Goal: Task Accomplishment & Management: Use online tool/utility

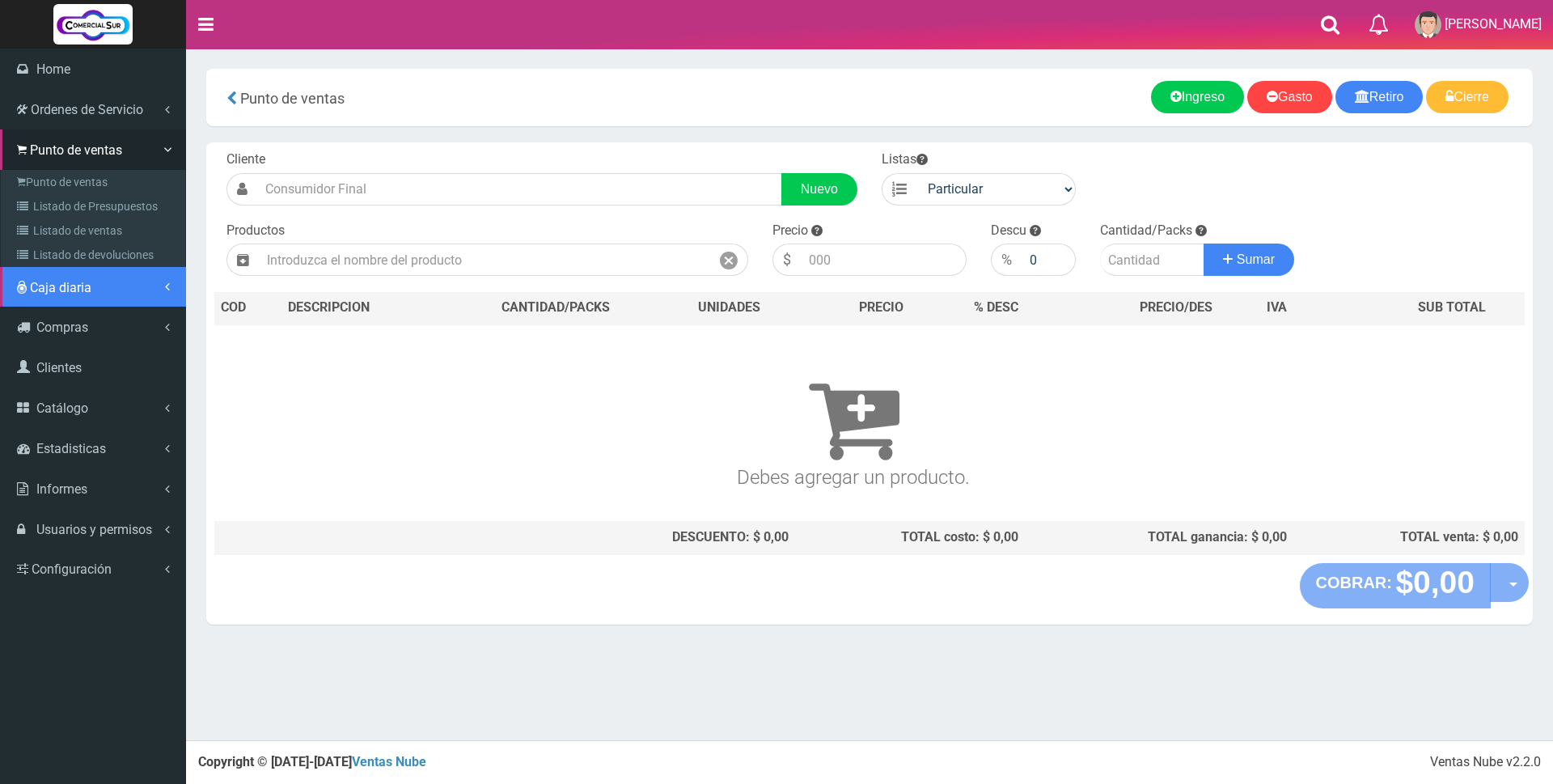
click at [86, 294] on span "Caja diaria" at bounding box center [60, 287] width 61 height 16
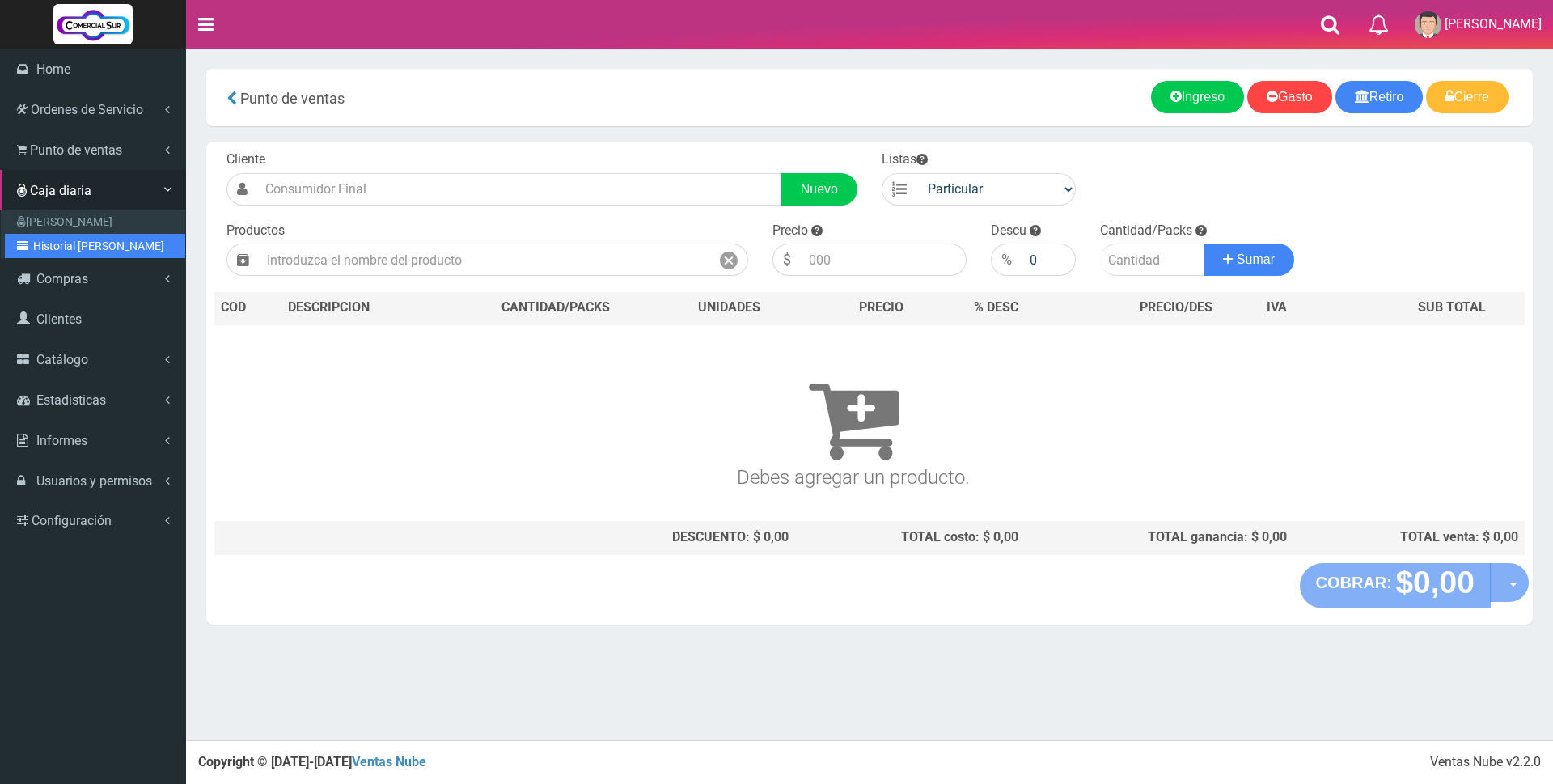
click at [69, 251] on link "Historial de Cajas" at bounding box center [95, 246] width 180 height 24
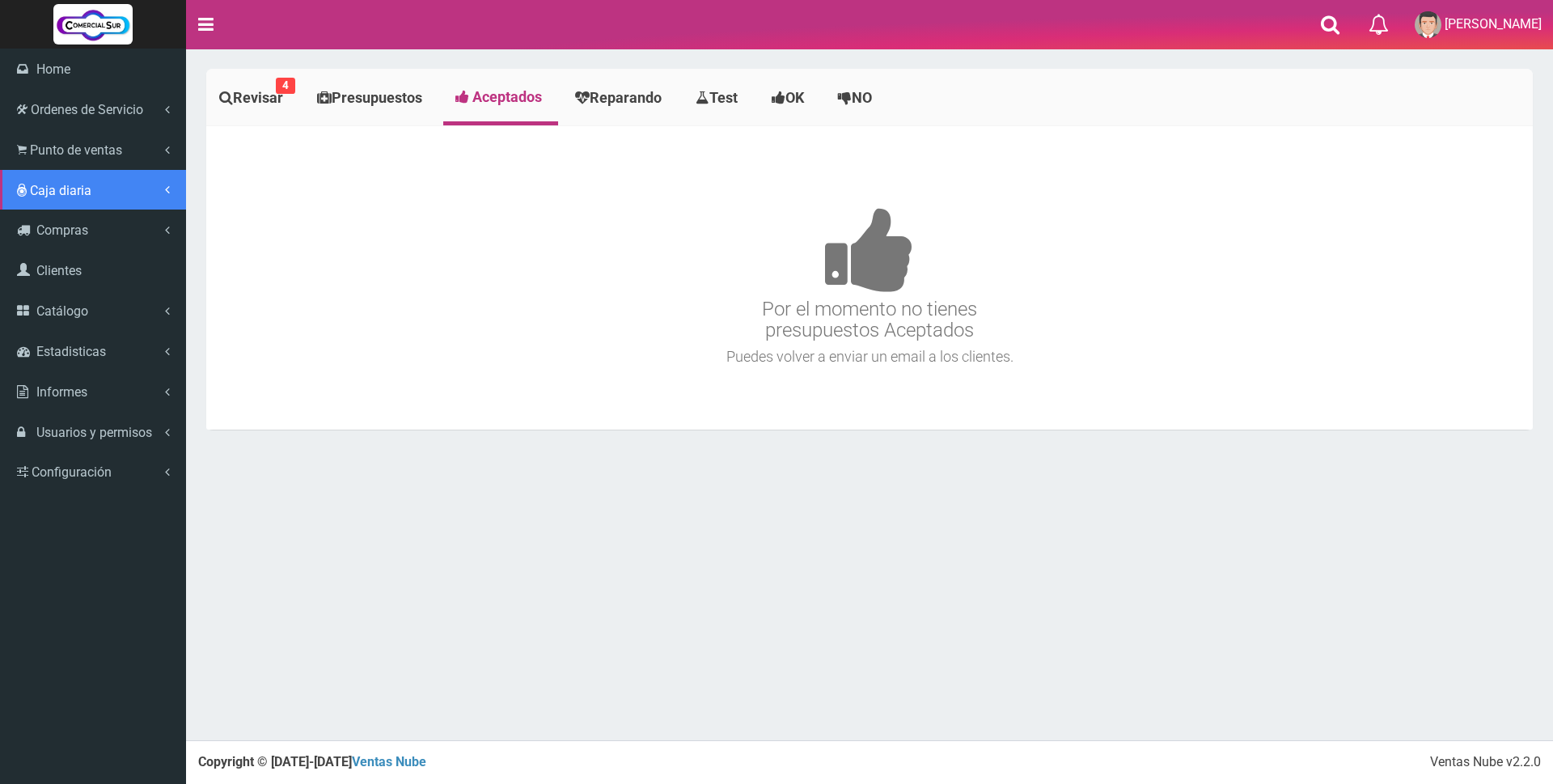
click at [54, 188] on span "Caja diaria" at bounding box center [60, 191] width 61 height 16
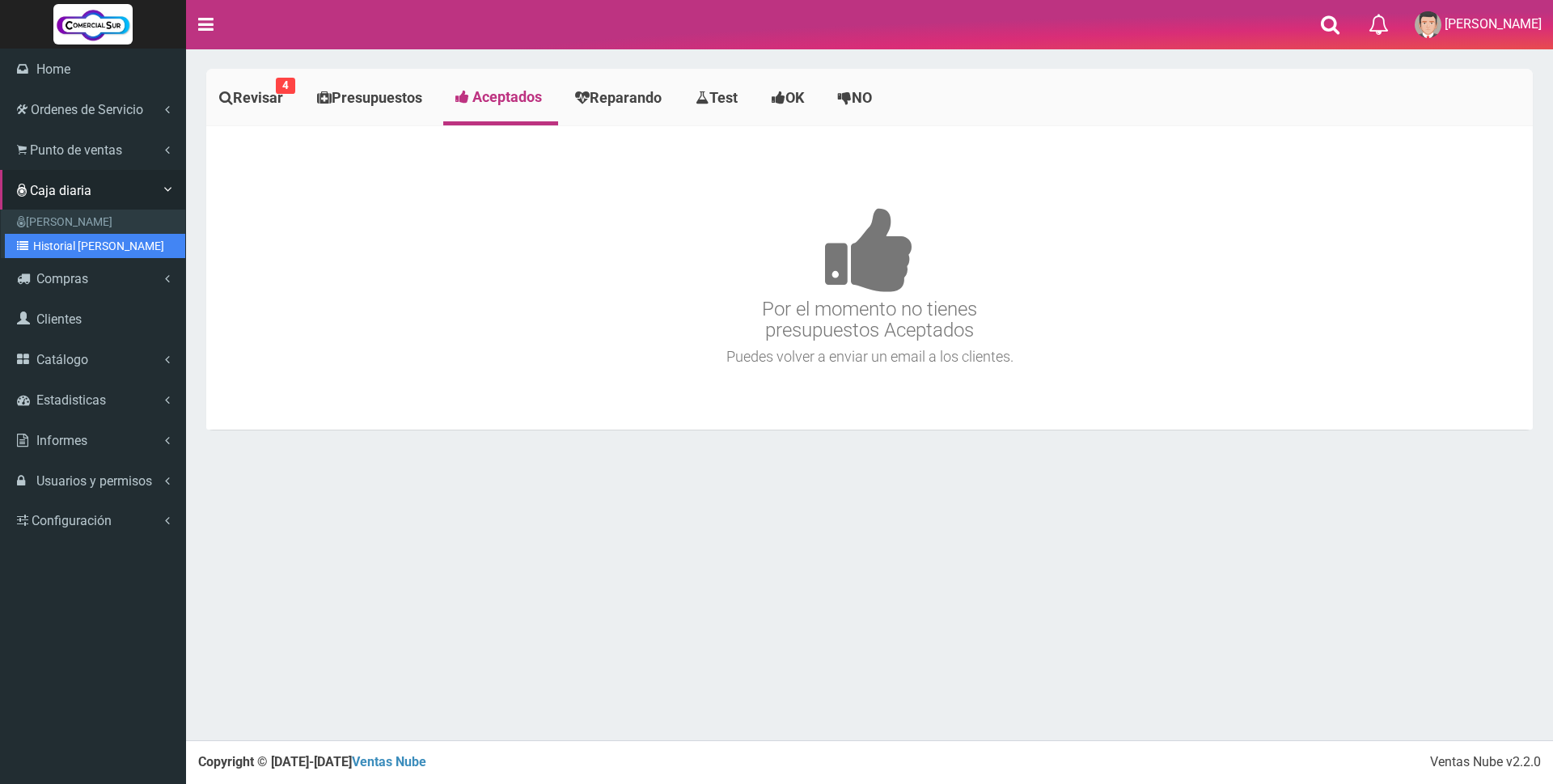
click at [47, 247] on link "Historial [PERSON_NAME]" at bounding box center [95, 246] width 180 height 24
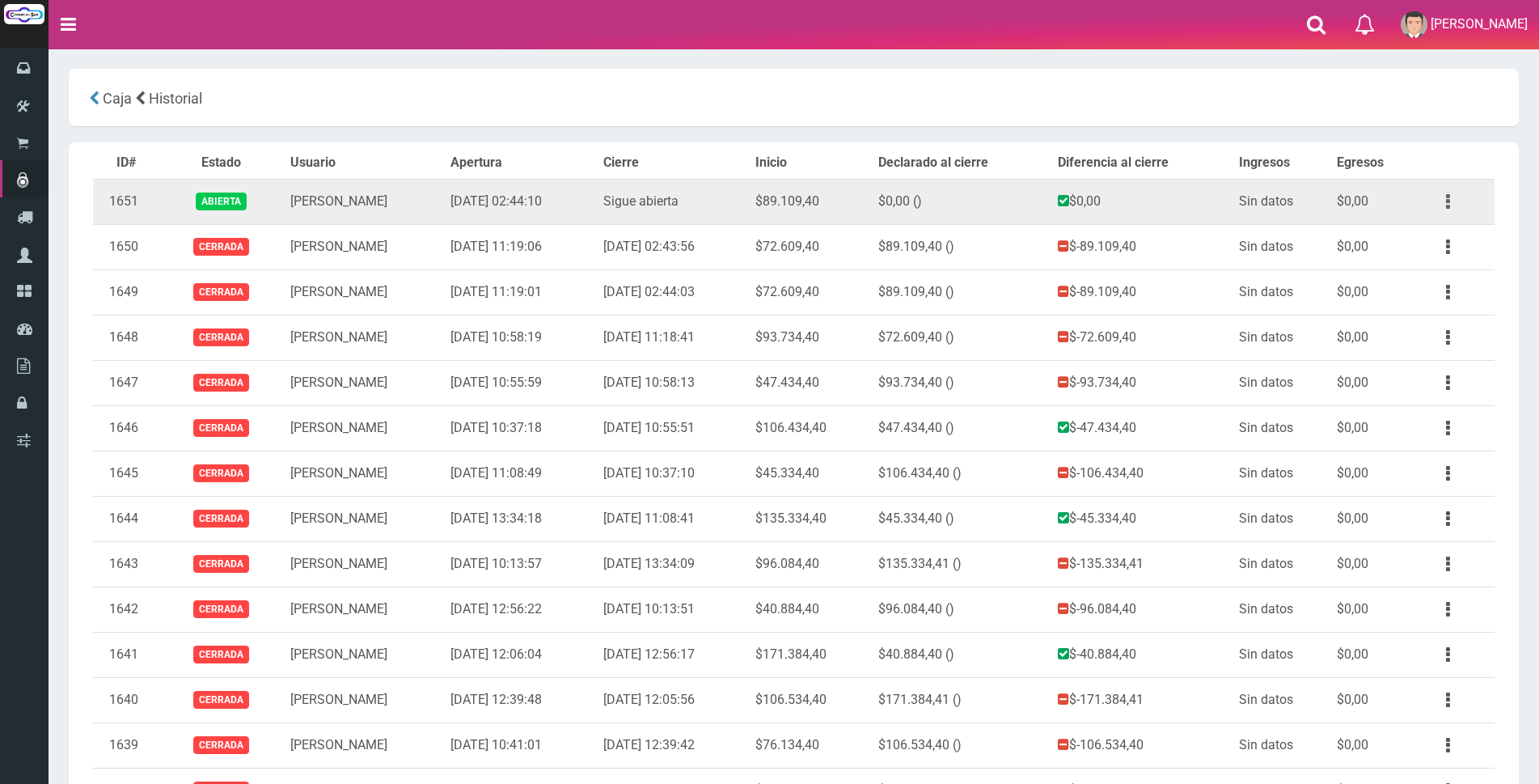
click at [1446, 202] on icon "button" at bounding box center [1448, 202] width 4 height 28
click at [1433, 246] on link "Ver" at bounding box center [1402, 241] width 128 height 35
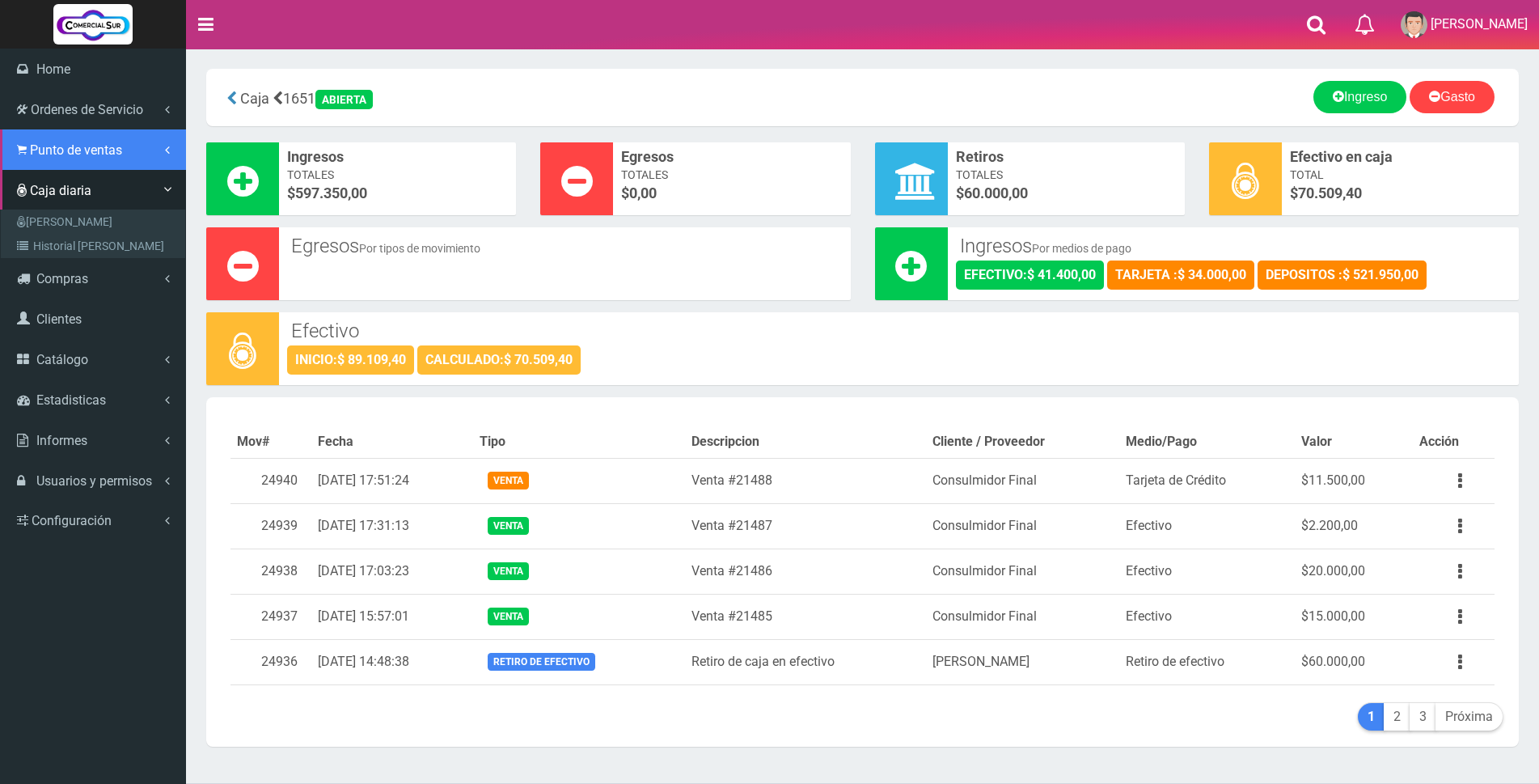
click at [59, 143] on span "Punto de ventas" at bounding box center [76, 150] width 92 height 16
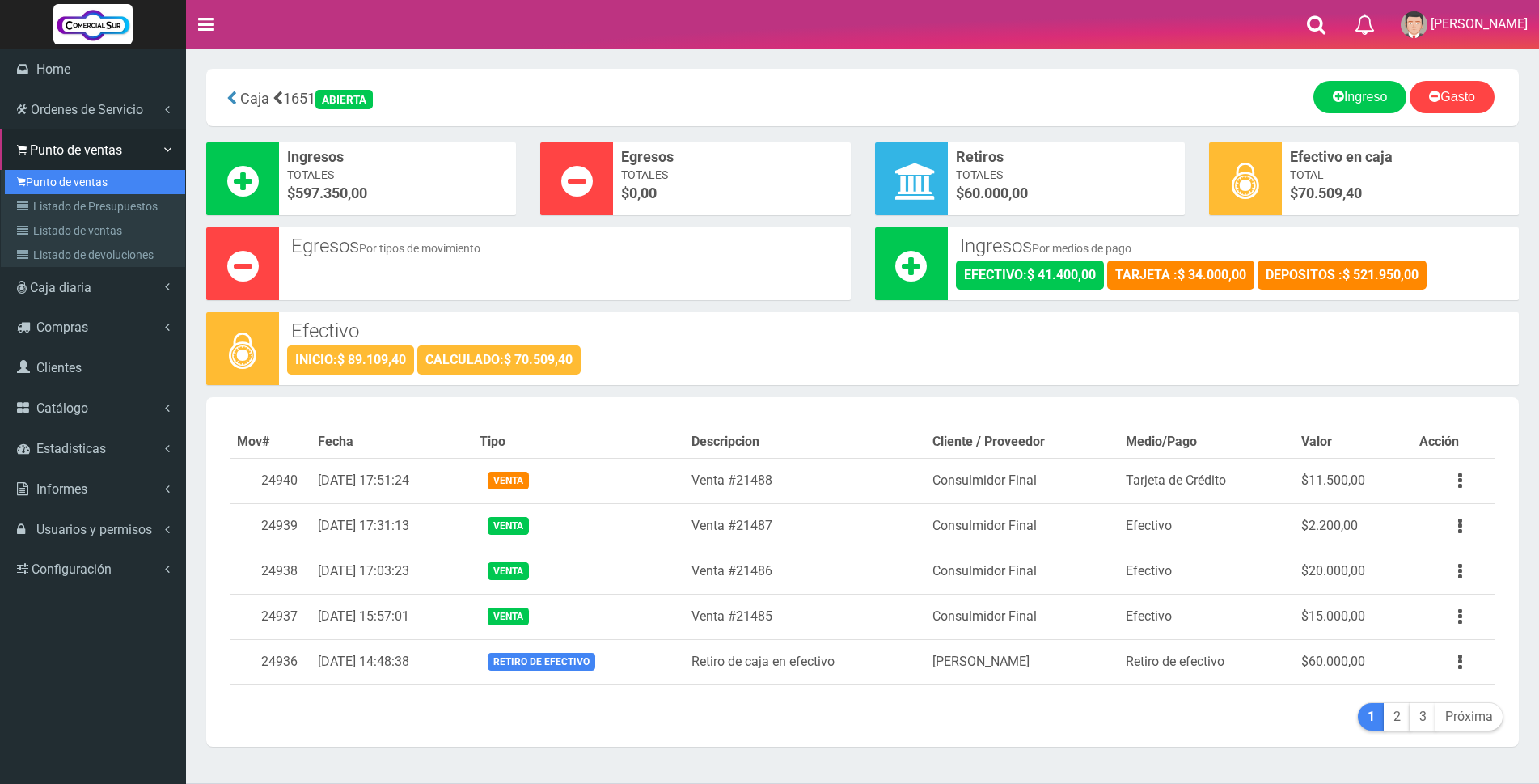
click at [51, 174] on link "Punto de ventas" at bounding box center [95, 182] width 180 height 24
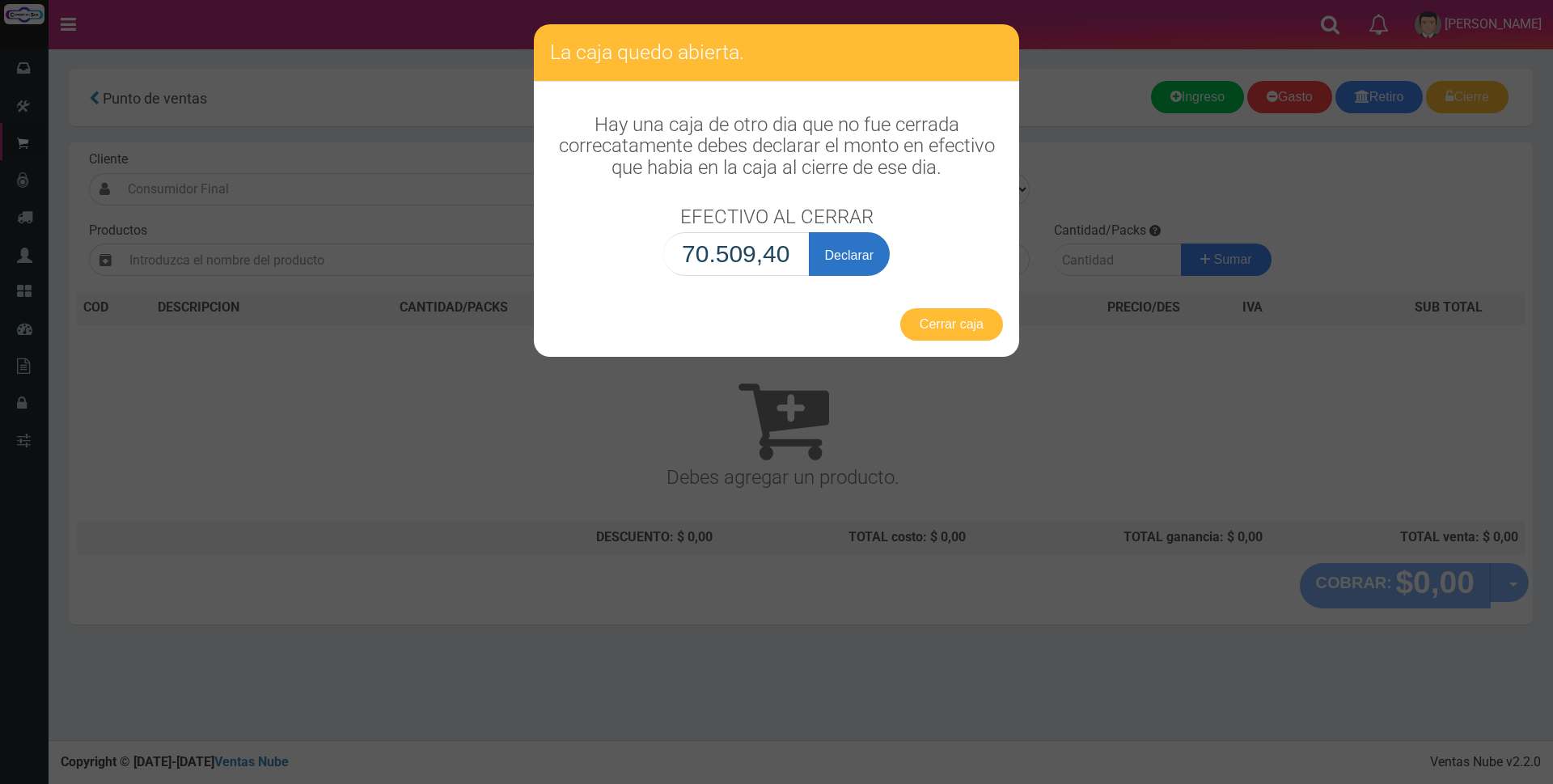
click at [849, 255] on button "Declarar" at bounding box center [850, 254] width 81 height 44
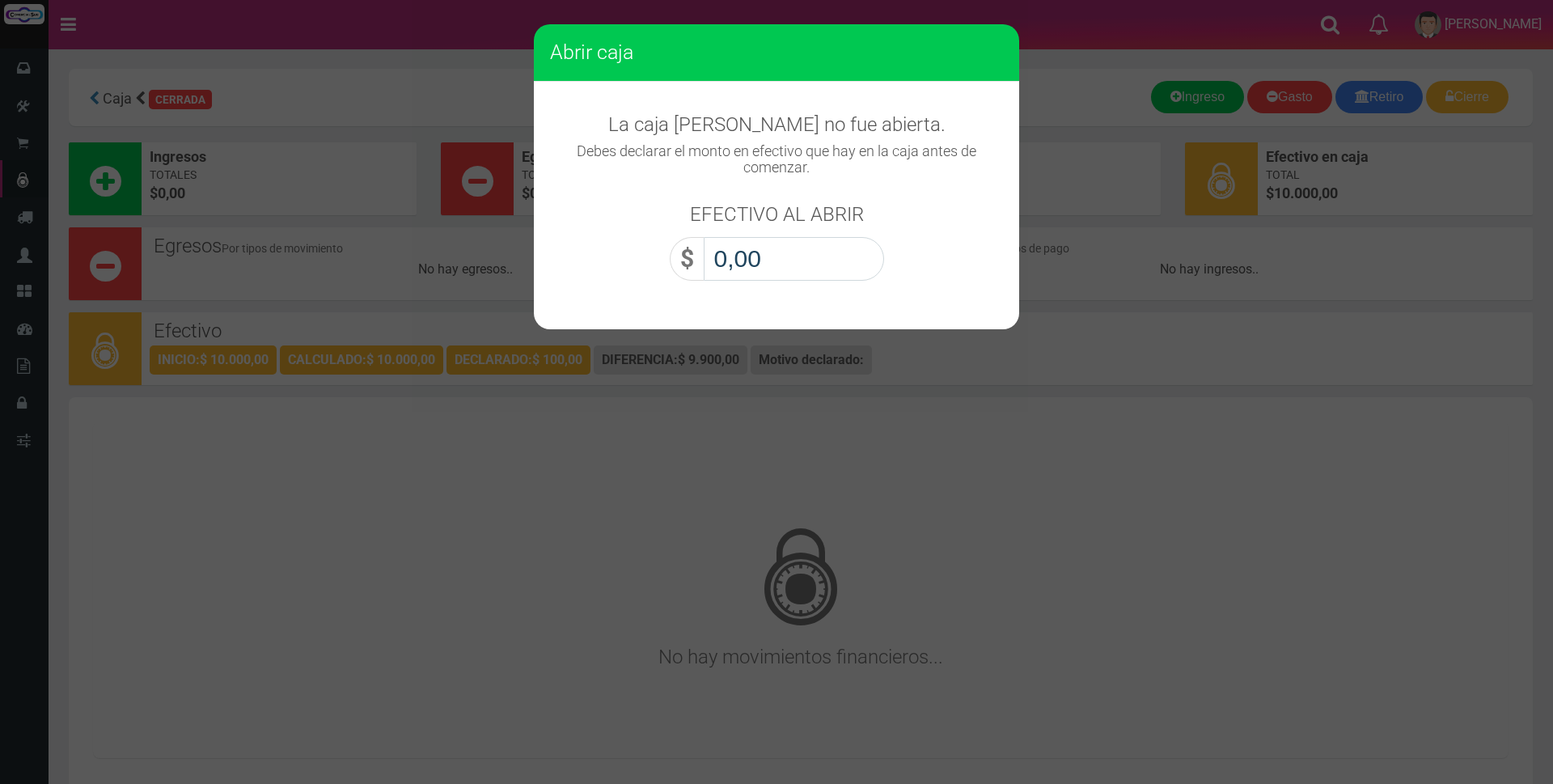
click at [849, 255] on input "0,00" at bounding box center [794, 259] width 180 height 44
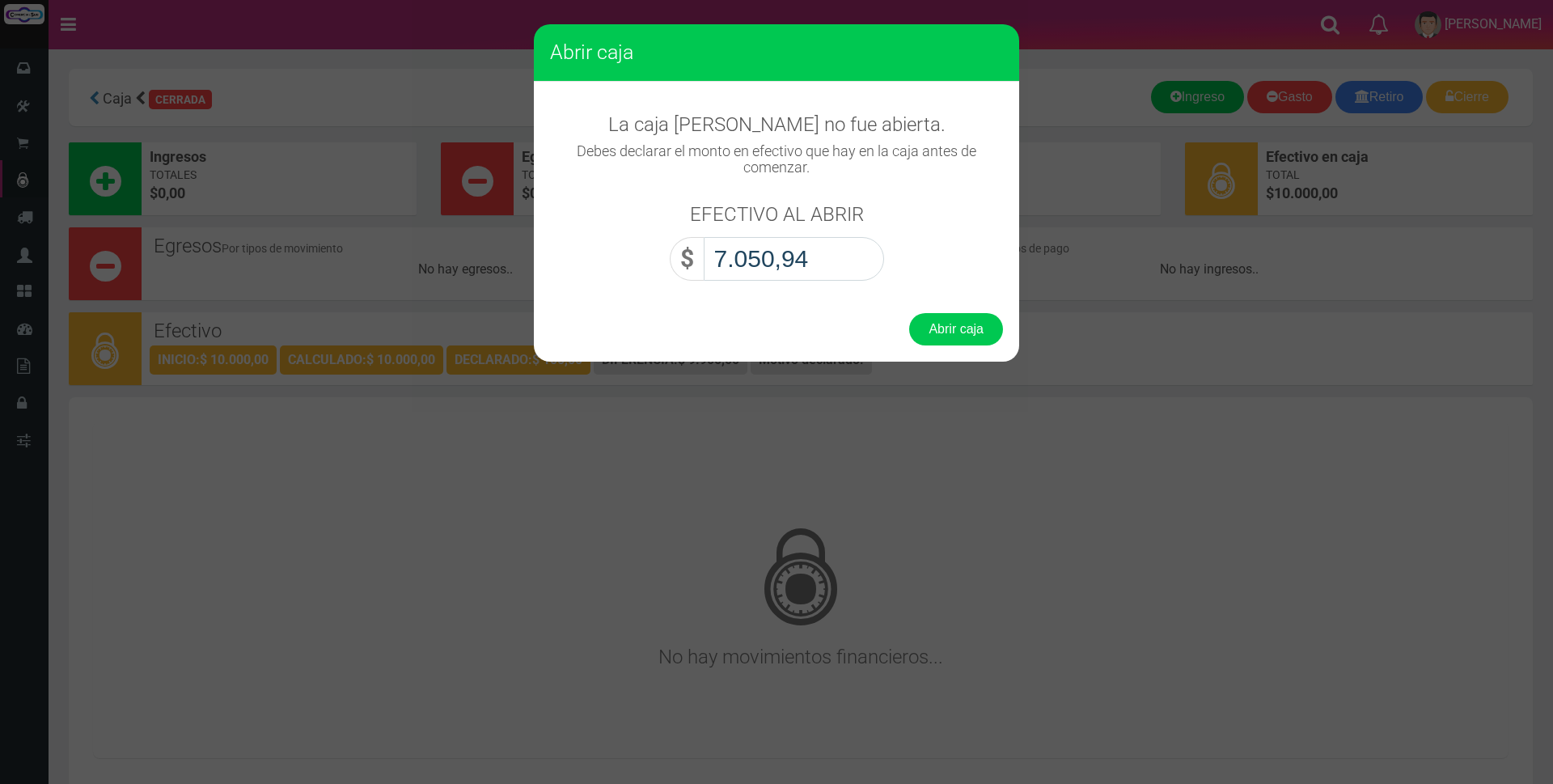
type input "70.509,40"
click at [971, 326] on button "Abrir caja" at bounding box center [956, 329] width 94 height 33
